Goal: Information Seeking & Learning: Learn about a topic

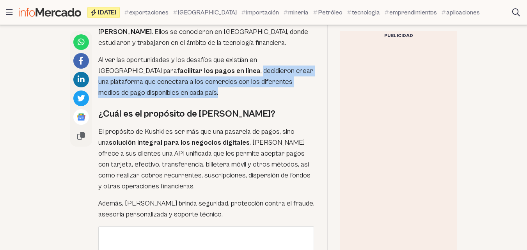
scroll to position [646, 0]
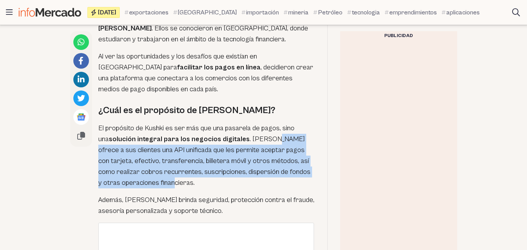
drag, startPoint x: 254, startPoint y: 131, endPoint x: 234, endPoint y: 169, distance: 43.2
click at [234, 169] on p "El propósito de Kushki es ser más que una pasarela de pagos, sino una solución …" at bounding box center [206, 156] width 216 height 66
copy p "ofrece a sus clientes una API unificada que les permite aceptar pagos con tarje…"
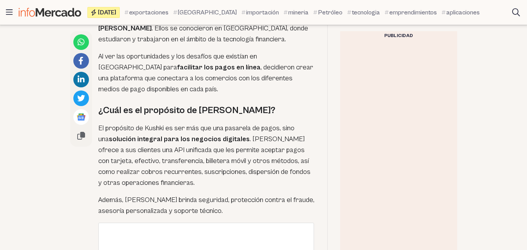
click at [141, 197] on p "Además, [PERSON_NAME] brinda seguridad, protección contra el fraude, asesoría p…" at bounding box center [206, 206] width 216 height 22
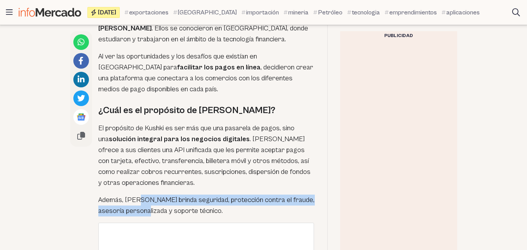
click at [140, 196] on p "Además, [PERSON_NAME] brinda seguridad, protección contra el fraude, asesoría p…" at bounding box center [206, 206] width 216 height 22
copy div "Además, [PERSON_NAME] brinda seguridad, protección contra el fraude, asesoría p…"
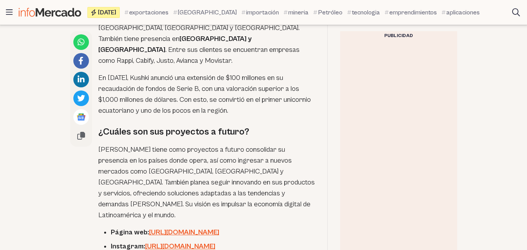
scroll to position [1325, 0]
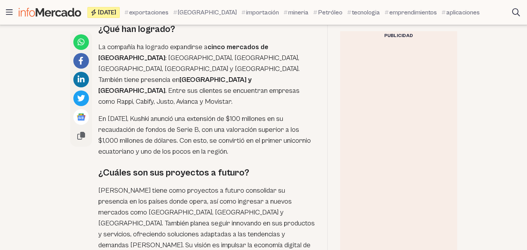
scroll to position [1298, 0]
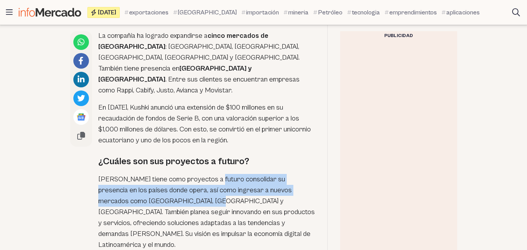
drag, startPoint x: 211, startPoint y: 148, endPoint x: 161, endPoint y: 172, distance: 55.8
click at [161, 174] on p "[PERSON_NAME] tiene como proyectos a futuro consolidar su presencia en los país…" at bounding box center [206, 212] width 216 height 76
copy p "consolidar su presencia en los países donde opera, así como ingresar a nuevos m…"
click at [156, 174] on p "[PERSON_NAME] tiene como proyectos a futuro consolidar su presencia en los país…" at bounding box center [206, 212] width 216 height 76
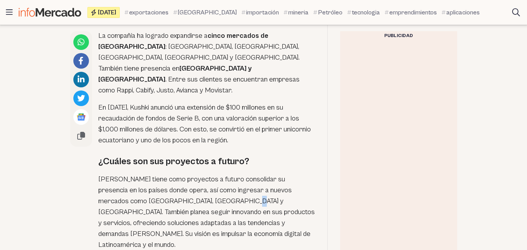
click at [192, 174] on p "[PERSON_NAME] tiene como proyectos a futuro consolidar su presencia en los país…" at bounding box center [206, 212] width 216 height 76
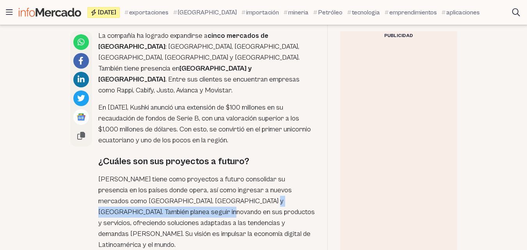
drag, startPoint x: 209, startPoint y: 174, endPoint x: 129, endPoint y: 183, distance: 80.9
click at [129, 183] on p "[PERSON_NAME] tiene como proyectos a futuro consolidar su presencia en los país…" at bounding box center [206, 212] width 216 height 76
copy p "seguir innovando en sus productos y servicios"
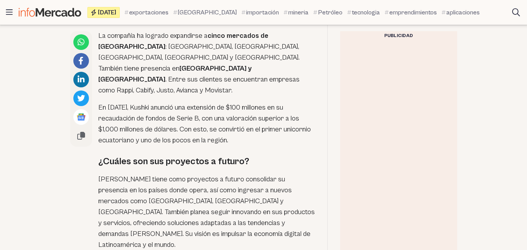
click at [140, 186] on p "[PERSON_NAME] tiene como proyectos a futuro consolidar su presencia en los país…" at bounding box center [206, 212] width 216 height 76
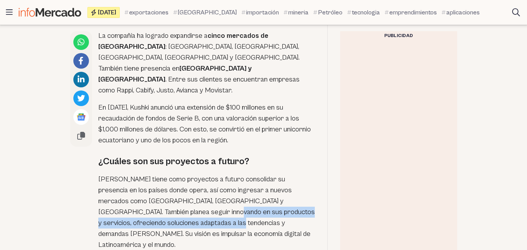
drag, startPoint x: 133, startPoint y: 183, endPoint x: 170, endPoint y: 192, distance: 37.5
click at [170, 192] on p "[PERSON_NAME] tiene como proyectos a futuro consolidar su presencia en los país…" at bounding box center [206, 212] width 216 height 76
copy p "ofreciendo soluciones adaptadas a las tendencias y demandas del mercado."
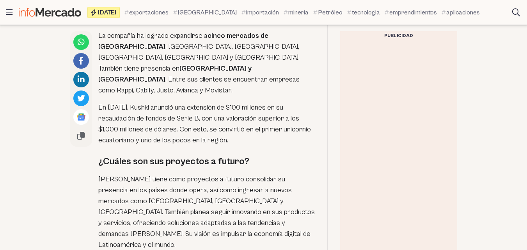
click at [197, 190] on p "[PERSON_NAME] tiene como proyectos a futuro consolidar su presencia en los país…" at bounding box center [206, 212] width 216 height 76
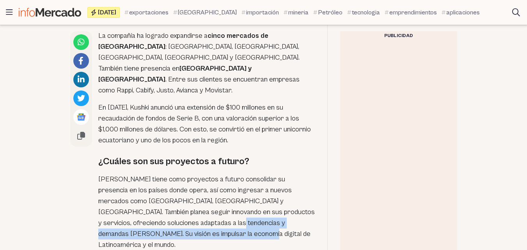
drag, startPoint x: 171, startPoint y: 193, endPoint x: 187, endPoint y: 201, distance: 18.5
click at [187, 201] on p "[PERSON_NAME] tiene como proyectos a futuro consolidar su presencia en los país…" at bounding box center [206, 212] width 216 height 76
copy p "Su visión es impulsar la economía digital de Latinoamérica y el mundo."
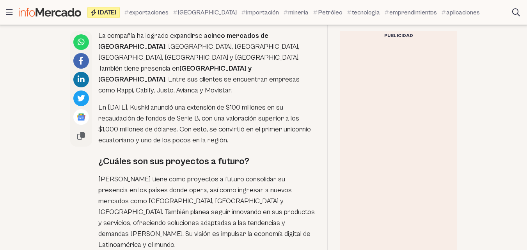
click at [203, 103] on p "En [DATE], Kushki anunció una extensión de $100 millones en su recaudación de f…" at bounding box center [206, 124] width 216 height 44
drag, startPoint x: 210, startPoint y: 99, endPoint x: 239, endPoint y: 107, distance: 30.0
click at [239, 107] on p "En [DATE], Kushki anunció una extensión de $100 millones en su recaudación de f…" at bounding box center [206, 124] width 216 height 44
copy p "se convirtió en el primer unicornio ecuatoriano y uno de los pocos en la región."
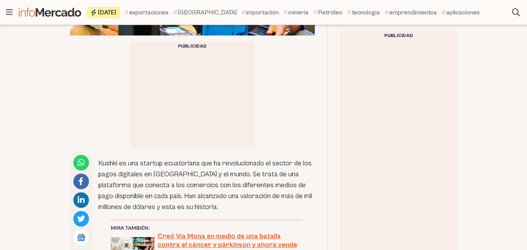
scroll to position [351, 0]
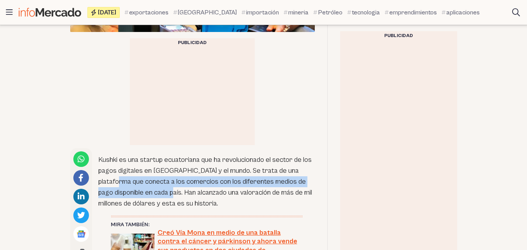
drag, startPoint x: 99, startPoint y: 182, endPoint x: 168, endPoint y: 194, distance: 69.2
click at [168, 194] on p "Kushki es una startup ecuatoriana que ha revolucionado el sector de los pagos d…" at bounding box center [206, 181] width 216 height 55
copy p "que conecta a los comercios con los diferentes medios de pago disponible en cad…"
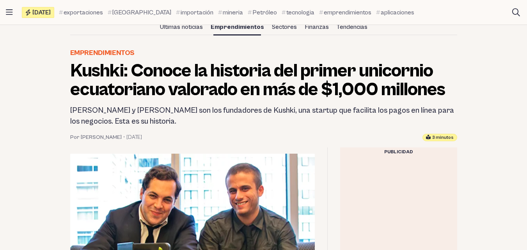
scroll to position [88, 0]
